Goal: Information Seeking & Learning: Learn about a topic

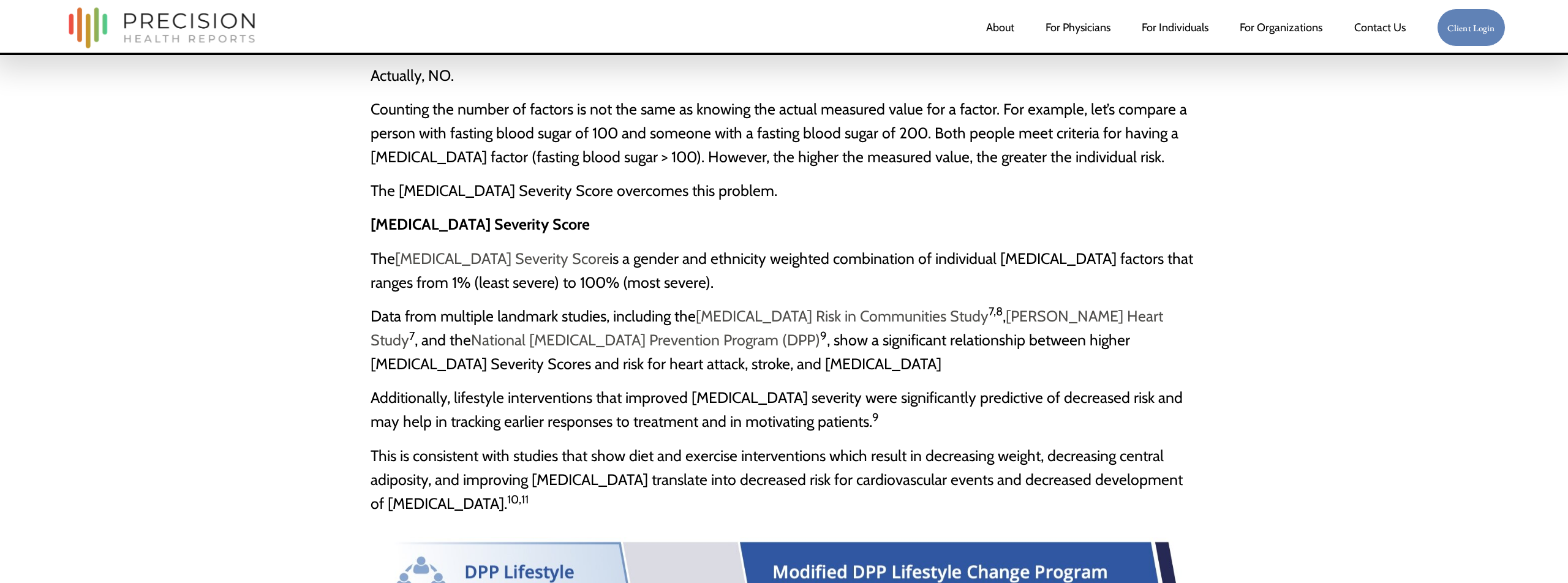
scroll to position [2239, 0]
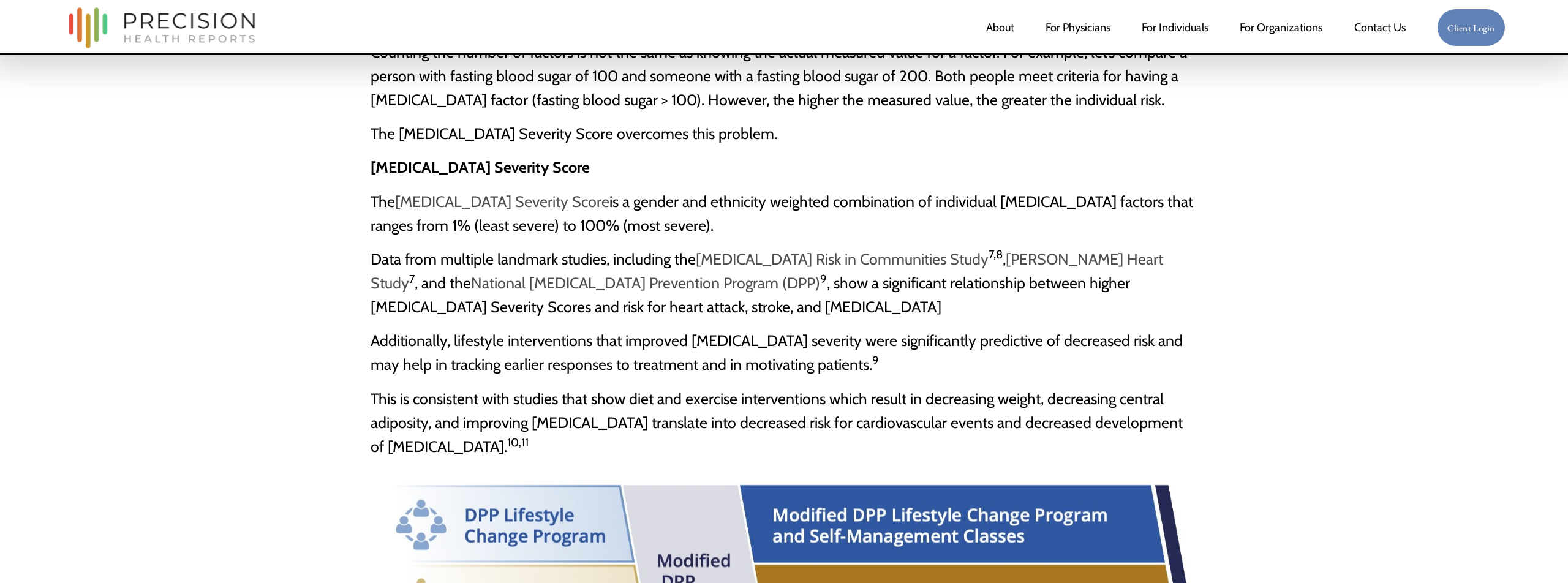
drag, startPoint x: 389, startPoint y: 221, endPoint x: 380, endPoint y: 225, distance: 9.8
click at [389, 250] on span "Data from multiple landmark studies, including the Atherosclerosis Risk in Comm…" at bounding box center [767, 283] width 793 height 66
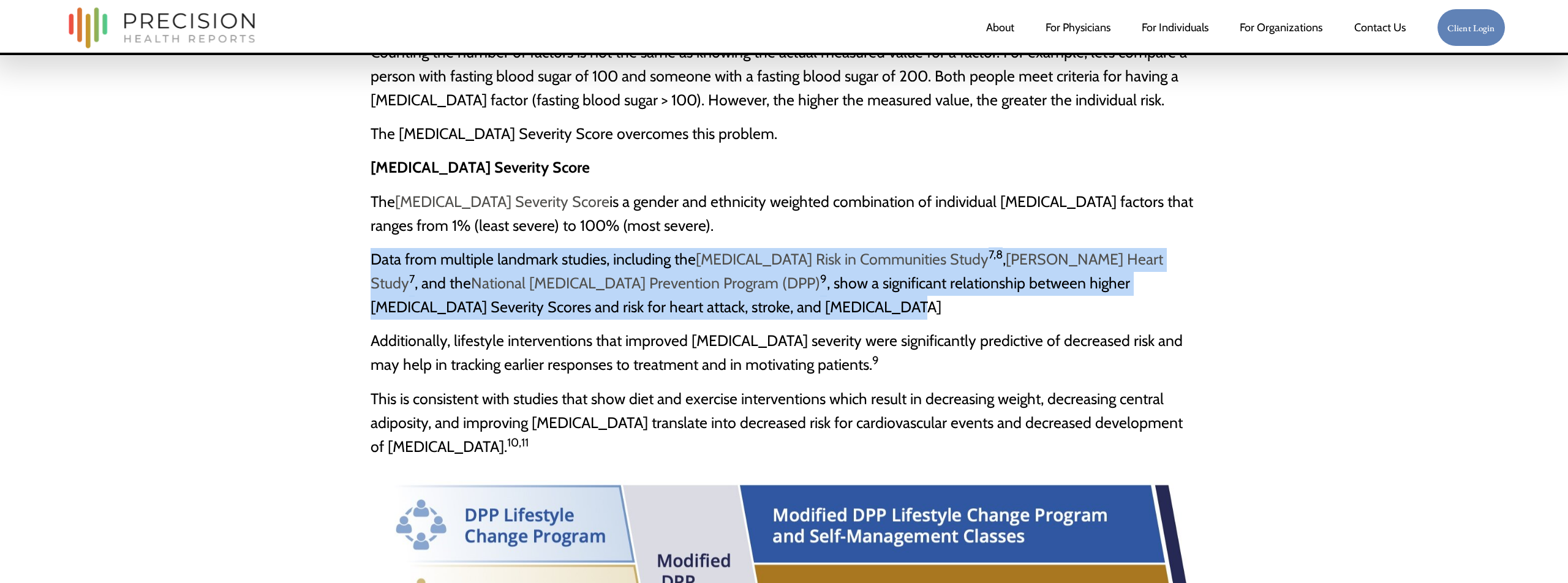
drag, startPoint x: 375, startPoint y: 229, endPoint x: 729, endPoint y: 275, distance: 357.0
click at [729, 275] on p "Data from multiple landmark studies, including the Atherosclerosis Risk in Comm…" at bounding box center [784, 283] width 827 height 72
copy span "Data from multiple landmark studies, including the Atherosclerosis Risk in Comm…"
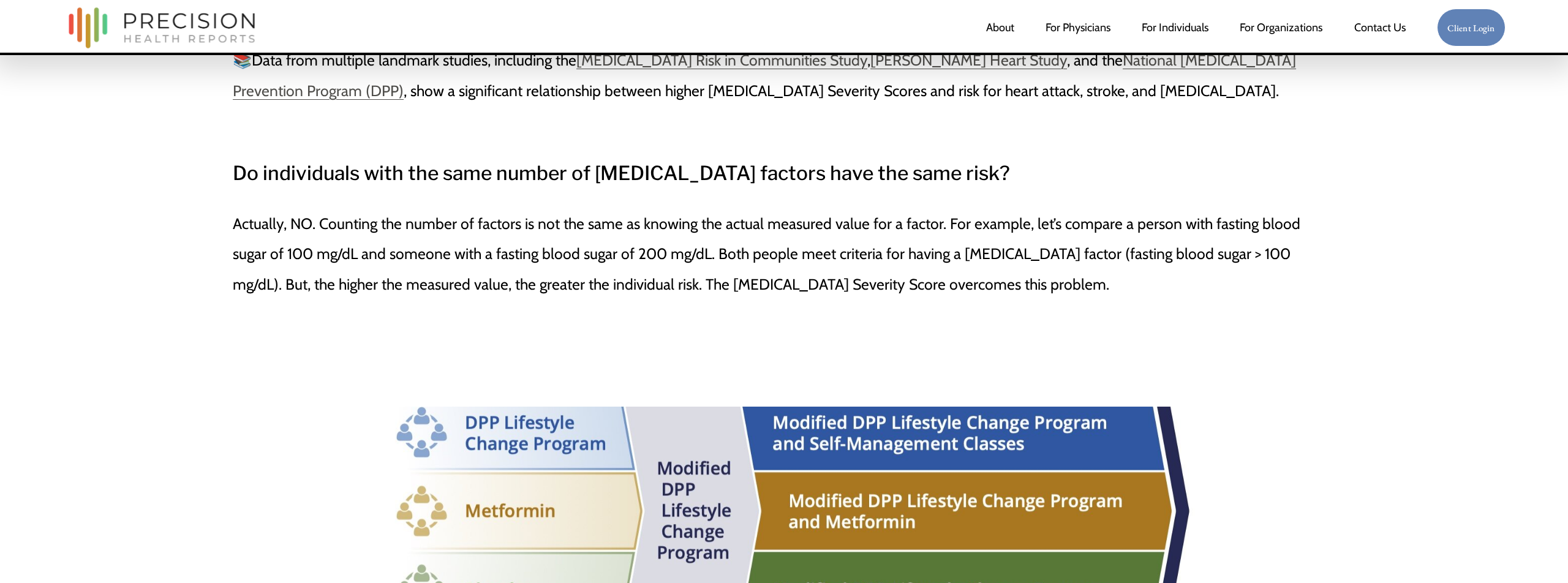
scroll to position [2825, 0]
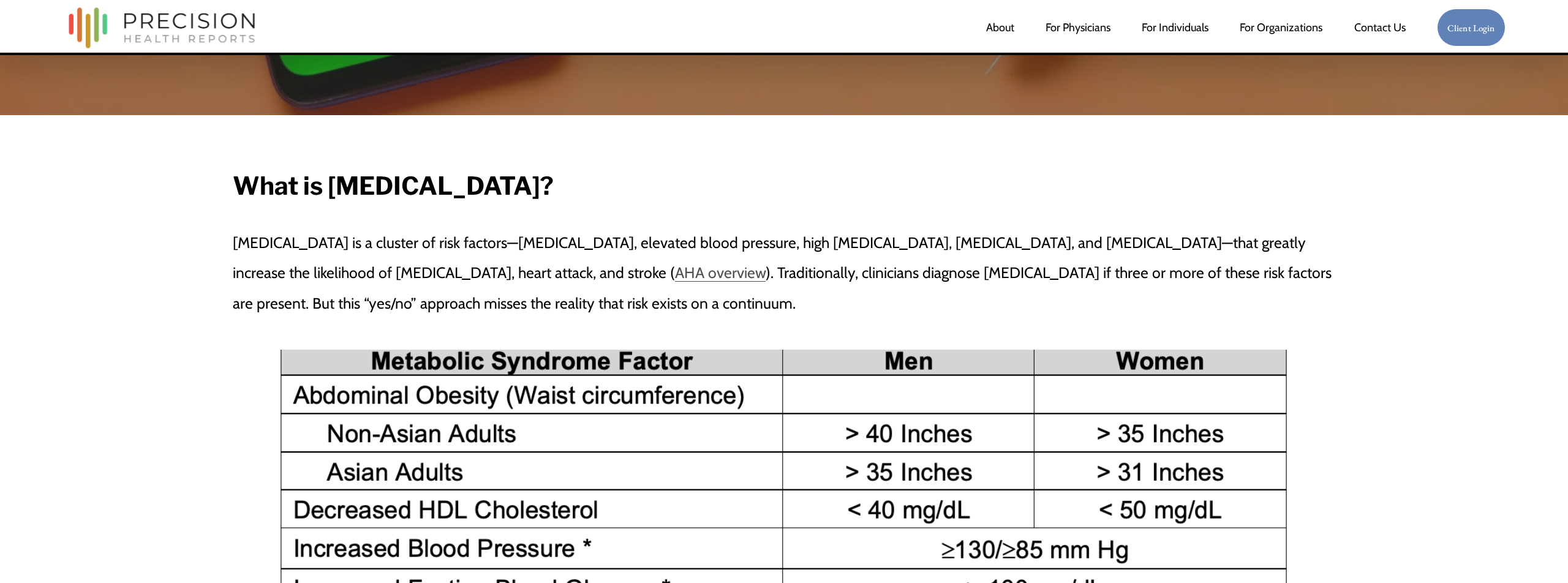
scroll to position [478, 0]
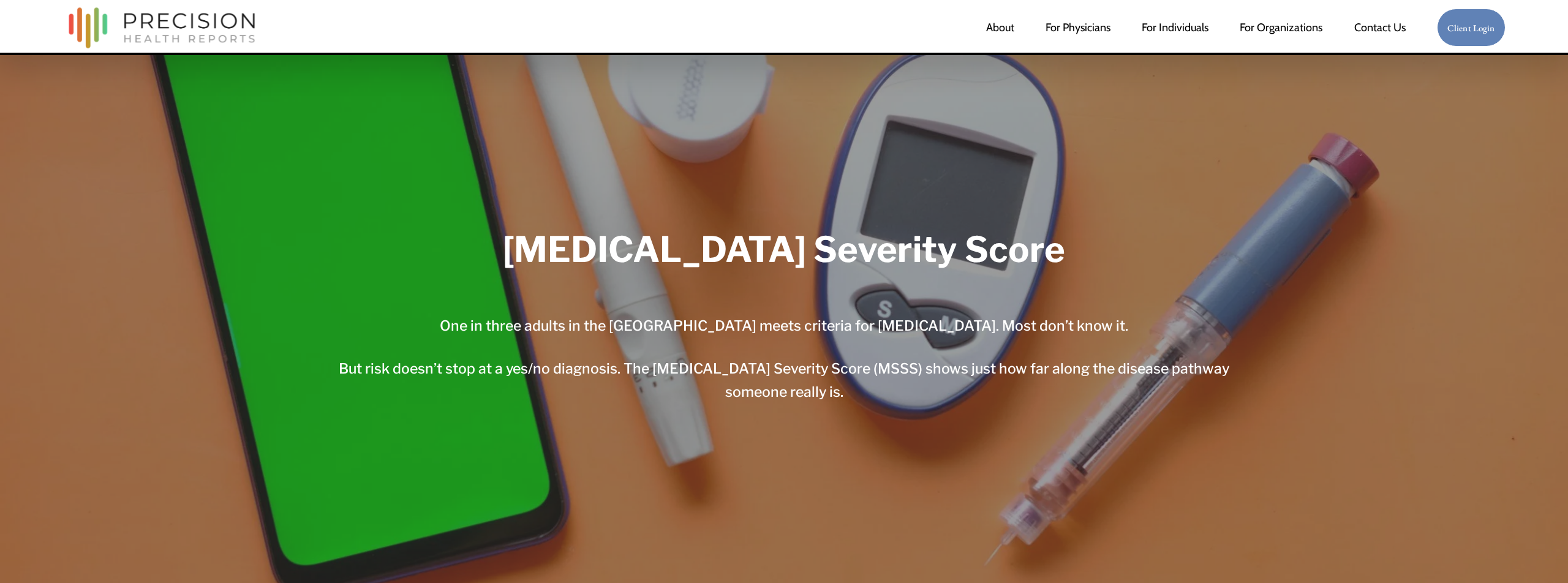
scroll to position [478, 0]
